Goal: Answer question/provide support

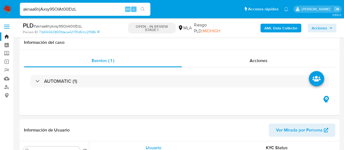
select select "10"
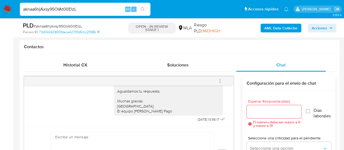
scroll to position [386, 0]
click at [57, 10] on input "aknaa6hjAxsy95OIAt00ElzL" at bounding box center [85, 9] width 130 height 7
paste input "4wRxU7lp5MSM0xfWj2Ow9Dho"
type input "4wRxU7lp5MSM0xfWj2Ow9Dho"
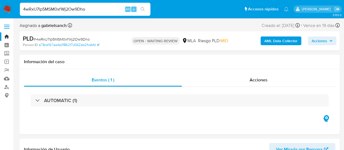
select select "10"
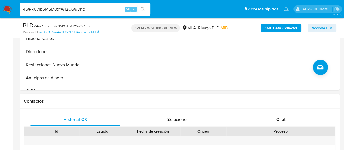
scroll to position [244, 0]
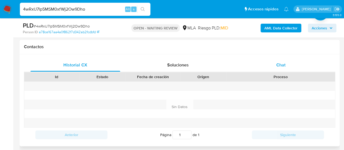
click at [281, 66] on span "Chat" at bounding box center [280, 65] width 9 height 6
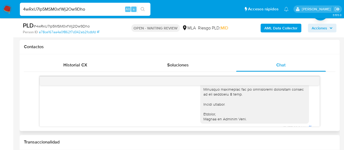
scroll to position [598, 0]
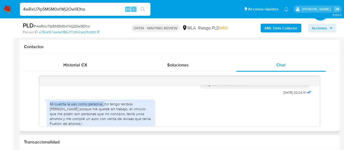
drag, startPoint x: 50, startPoint y: 113, endPoint x: 104, endPoint y: 116, distance: 53.9
click at [104, 116] on div "Mi cuenta la uso como personal, no tengo recibos de sueldo porque me quedé sin …" at bounding box center [101, 113] width 102 height 25
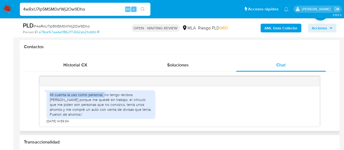
scroll to position [612, 0]
click at [46, 8] on input "4wRxU7lp5MSM0xfWj2Ow9Dho" at bounding box center [85, 9] width 130 height 7
click at [61, 10] on input "4wRxU7lp5MSM0xfWj2Ow9Dho" at bounding box center [85, 9] width 130 height 7
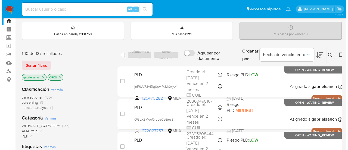
scroll to position [27, 0]
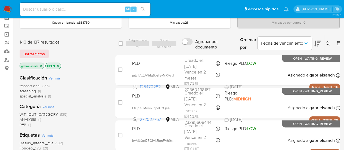
click at [328, 41] on icon at bounding box center [327, 43] width 4 height 4
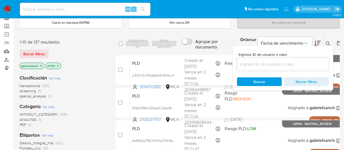
click at [268, 67] on input at bounding box center [283, 64] width 92 height 7
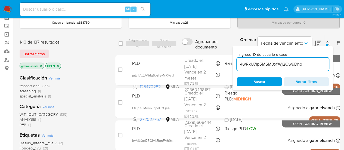
type input "4wRxU7lp5MSM0xfWj2Ow9Dho"
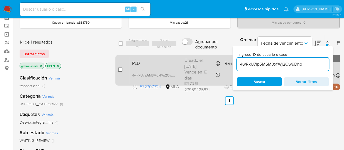
click at [118, 71] on input "checkbox" at bounding box center [120, 69] width 4 height 4
checkbox input "true"
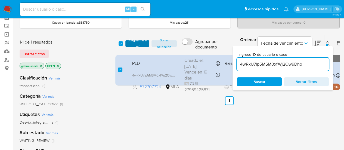
click at [130, 43] on span "Asignarme a mí" at bounding box center [137, 43] width 19 height 5
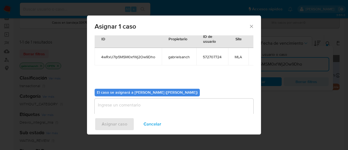
scroll to position [28, 0]
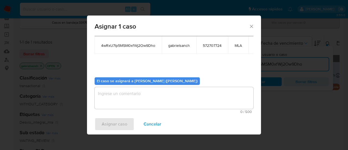
click at [159, 97] on textarea "assign-modal" at bounding box center [174, 98] width 159 height 22
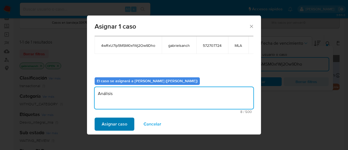
type textarea "Análisis"
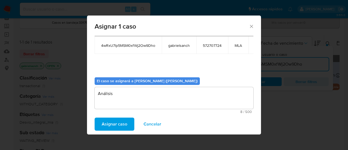
click at [128, 120] on button "Asignar caso" at bounding box center [115, 123] width 40 height 13
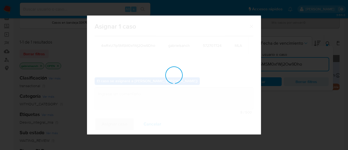
checkbox input "false"
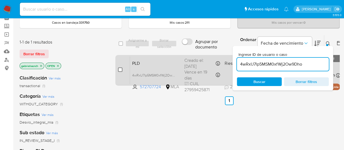
click at [120, 67] on input "checkbox" at bounding box center [120, 69] width 4 height 4
checkbox input "true"
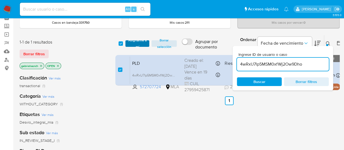
click at [130, 46] on span "Asignarme a mí" at bounding box center [137, 43] width 19 height 5
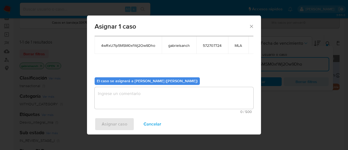
click at [136, 89] on textarea "assign-modal" at bounding box center [174, 98] width 159 height 22
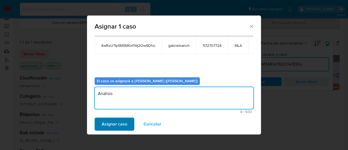
type textarea "Análisis"
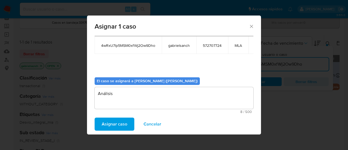
click at [121, 122] on span "Asignar caso" at bounding box center [115, 124] width 26 height 12
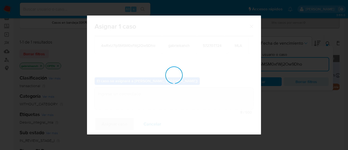
checkbox input "false"
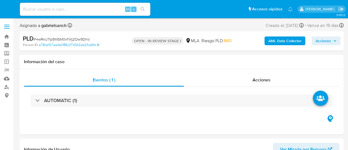
select select "10"
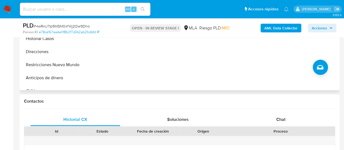
scroll to position [244, 0]
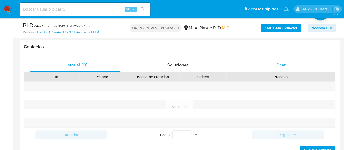
click at [274, 65] on div "Chat" at bounding box center [281, 64] width 90 height 13
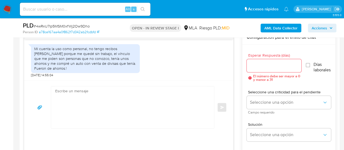
scroll to position [299, 0]
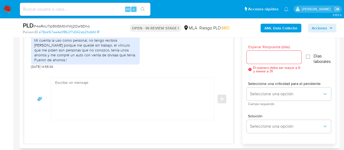
click at [124, 96] on textarea at bounding box center [131, 99] width 152 height 42
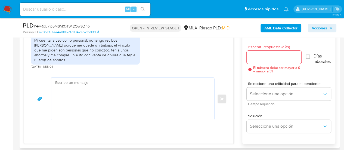
paste textarea "Hola XXX, Muchas gracias por tu respuesta. Analizamos tu caso y verificamos que…"
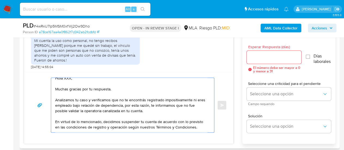
scroll to position [0, 0]
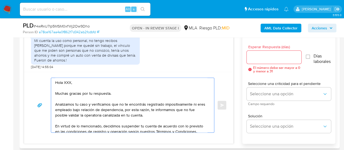
drag, startPoint x: 62, startPoint y: 81, endPoint x: 71, endPoint y: 81, distance: 8.2
click at [71, 81] on textarea "Hola XXX, Muchas gracias por tu respuesta. Analizamos tu caso y verificamos que…" at bounding box center [131, 105] width 152 height 54
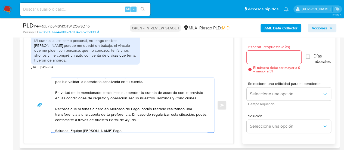
scroll to position [36, 0]
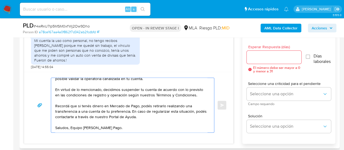
type textarea "Hola, Muchas gracias por tu respuesta. Analizamos tu caso y verificamos que no …"
click at [268, 54] on input "Esperar Respuesta (días)" at bounding box center [273, 57] width 55 height 7
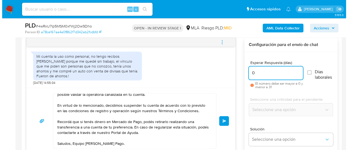
scroll to position [272, 0]
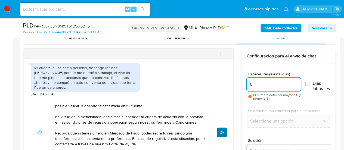
type input "0"
click at [222, 131] on span "Enviar" at bounding box center [222, 131] width 4 height 3
click at [219, 52] on icon "menu-action" at bounding box center [219, 53] width 5 height 5
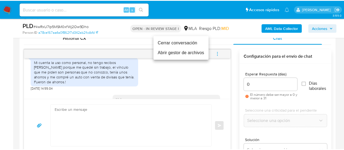
scroll to position [0, 0]
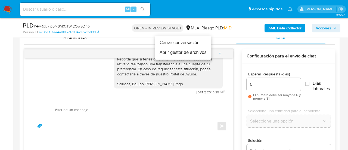
click at [177, 43] on li "Cerrar conversación" at bounding box center [183, 43] width 56 height 10
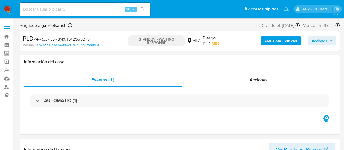
select select "10"
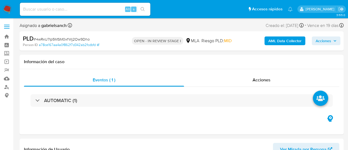
select select "10"
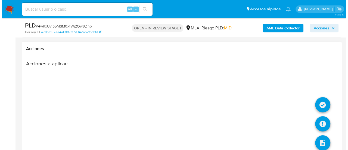
scroll to position [954, 0]
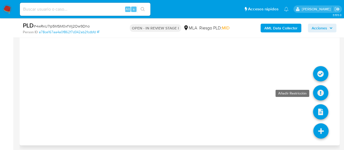
click at [319, 90] on icon at bounding box center [320, 92] width 15 height 15
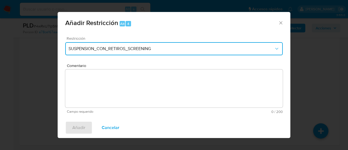
click at [112, 46] on button "SUSPENSION_CON_RETIROS_SCREENING" at bounding box center [173, 48] width 217 height 13
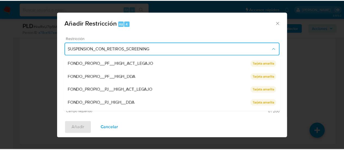
scroll to position [115, 0]
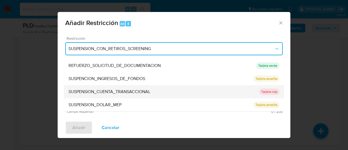
click at [104, 91] on span "SUSPENSION_CUENTA_TRANSACCIONAL" at bounding box center [109, 91] width 82 height 5
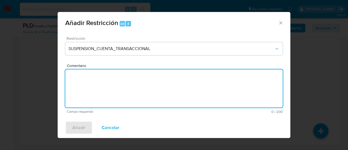
click at [104, 91] on textarea "Comentario" at bounding box center [173, 88] width 217 height 38
type textarea "AML"
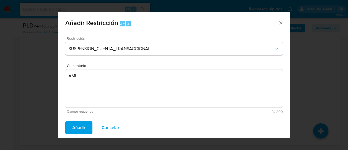
click at [81, 130] on span "Añadir" at bounding box center [78, 127] width 13 height 12
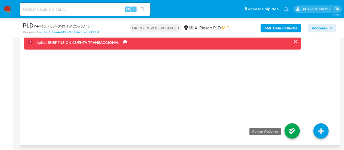
click at [292, 130] on icon at bounding box center [291, 130] width 15 height 15
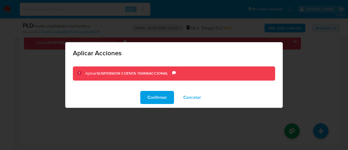
click at [137, 99] on div "Confirmar Cancelar" at bounding box center [173, 97] width 217 height 21
click at [147, 98] on button "Confirmar" at bounding box center [157, 97] width 34 height 13
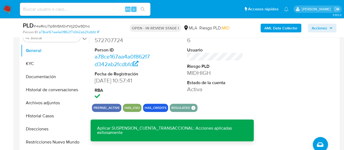
scroll to position [85, 0]
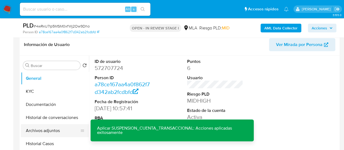
click at [61, 128] on button "Archivos adjuntos" at bounding box center [53, 130] width 64 height 13
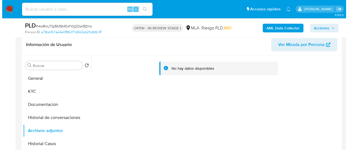
scroll to position [140, 0]
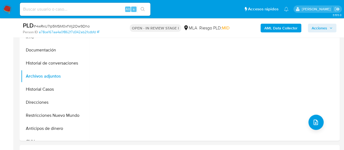
click at [275, 25] on b "AML Data Collector" at bounding box center [280, 28] width 33 height 9
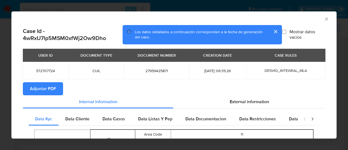
click at [35, 93] on span "Adjuntar PDF" at bounding box center [43, 89] width 26 height 12
click at [324, 18] on icon "Cerrar ventana" at bounding box center [326, 18] width 5 height 5
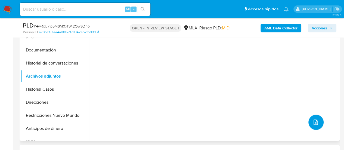
click at [316, 120] on button "upload-file" at bounding box center [315, 121] width 15 height 15
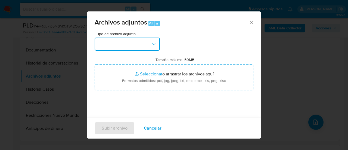
click at [117, 43] on button "button" at bounding box center [127, 43] width 65 height 13
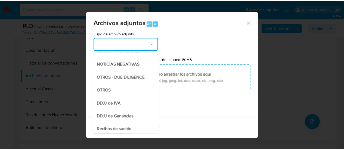
scroll to position [81, 0]
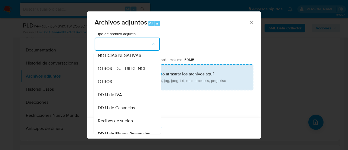
click at [115, 88] on div "OTROS" at bounding box center [125, 81] width 55 height 13
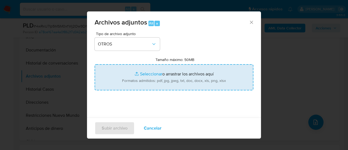
click at [131, 80] on input "Tamaño máximo: 50MB Seleccionar archivos" at bounding box center [174, 77] width 159 height 26
type input "C:\fakepath\Caselog 4wRxU7lp5MSM0xfWj2Ow9Dho_2025_06_18_15_51_35.docx"
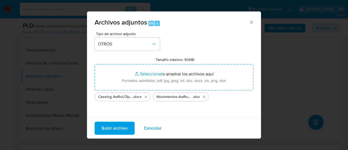
drag, startPoint x: 131, startPoint y: 80, endPoint x: 108, endPoint y: 129, distance: 54.0
click at [108, 129] on span "Subir archivo" at bounding box center [115, 128] width 26 height 12
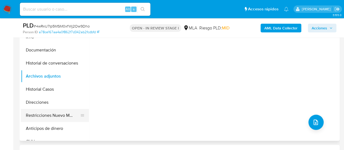
click at [68, 113] on button "Restricciones Nuevo Mundo" at bounding box center [53, 115] width 64 height 13
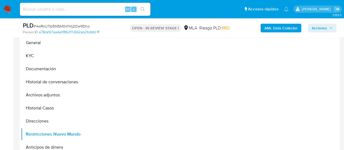
scroll to position [112, 0]
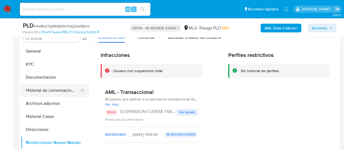
click at [29, 93] on button "Historial de conversaciones" at bounding box center [53, 90] width 64 height 13
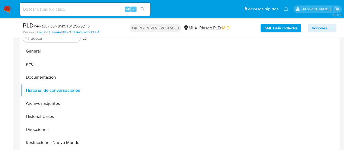
scroll to position [85, 0]
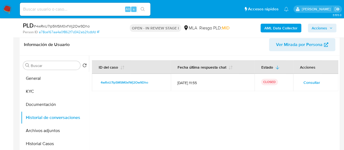
click at [327, 28] on span "Acciones" at bounding box center [321, 28] width 21 height 8
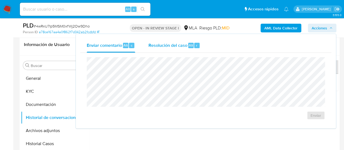
click at [194, 44] on div "r" at bounding box center [196, 45] width 5 height 5
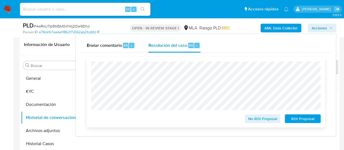
click at [294, 118] on span "ROI Proposal" at bounding box center [302, 119] width 28 height 8
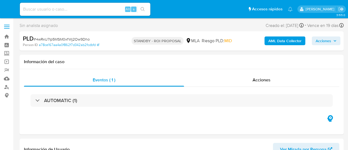
select select "10"
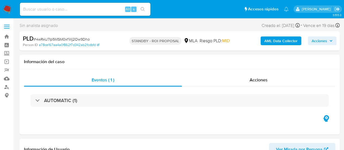
scroll to position [81, 0]
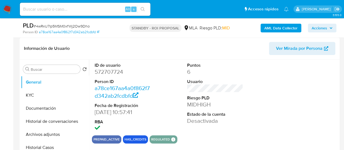
click at [67, 8] on input at bounding box center [85, 9] width 130 height 7
paste input "WiJinIwyZj78xFrmk2pgJht3"
type input "WiJinIwyZj78xFrmk2pgJht3"
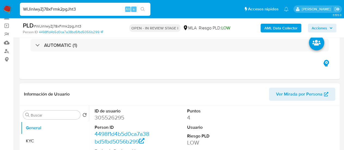
scroll to position [109, 0]
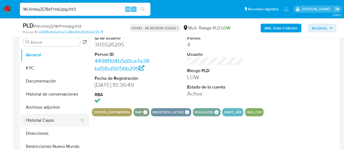
select select "10"
click at [46, 119] on button "Historial Casos" at bounding box center [53, 120] width 64 height 13
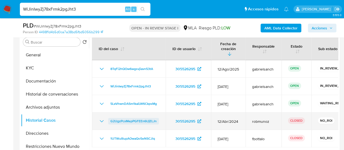
click at [134, 118] on span "G2UgzPcxMepPGFEEn6UjELJn" at bounding box center [133, 121] width 46 height 7
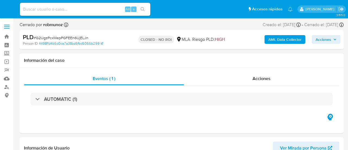
select select "10"
